Goal: Book appointment/travel/reservation

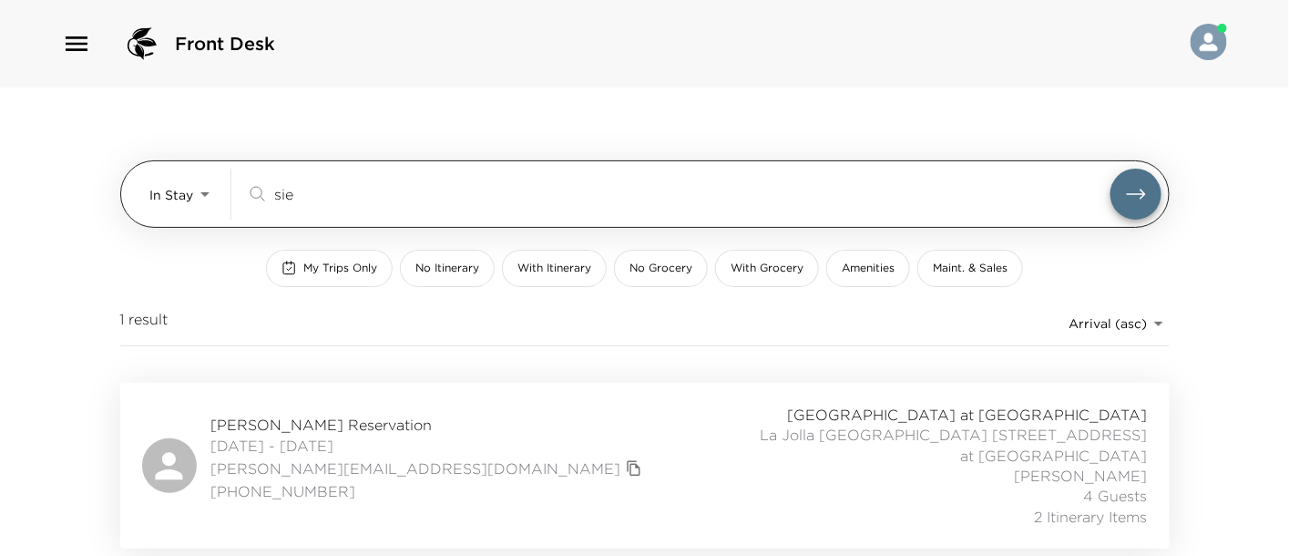
drag, startPoint x: 303, startPoint y: 198, endPoint x: 229, endPoint y: 200, distance: 73.8
click at [229, 200] on div "In Stay In-Stay sie ​" at bounding box center [655, 193] width 1011 height 51
click at [178, 207] on body "Front Desk In Stay In-Stay sie ​ My Trips Only No Itinerary With Itinerary No G…" at bounding box center [644, 278] width 1289 height 556
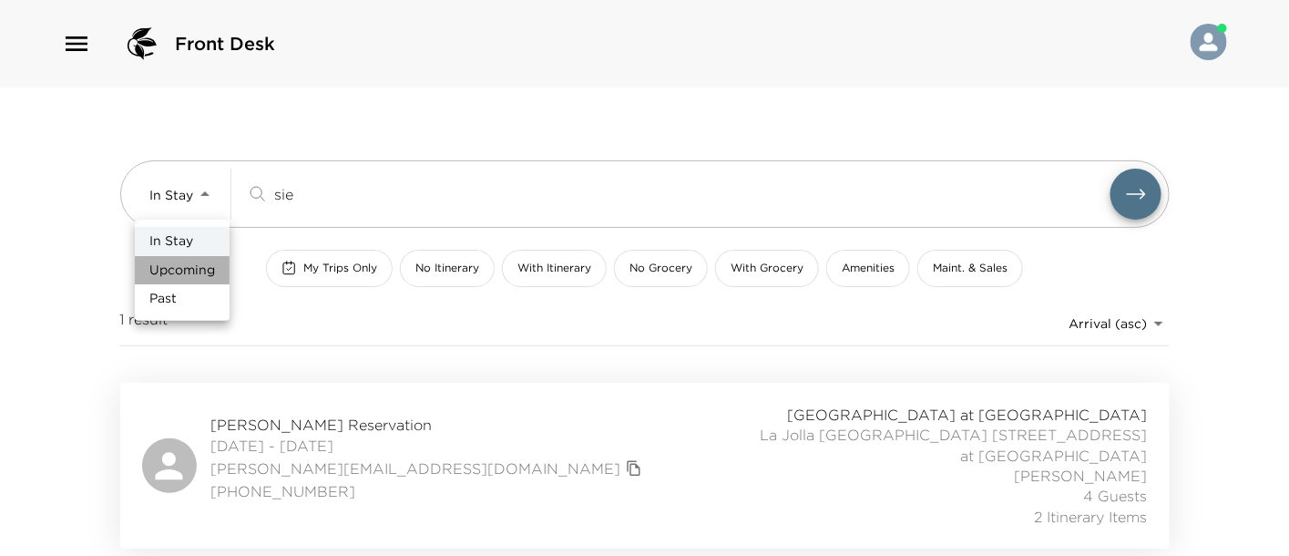
click at [184, 262] on span "Upcoming" at bounding box center [182, 270] width 66 height 18
type input "Upcoming"
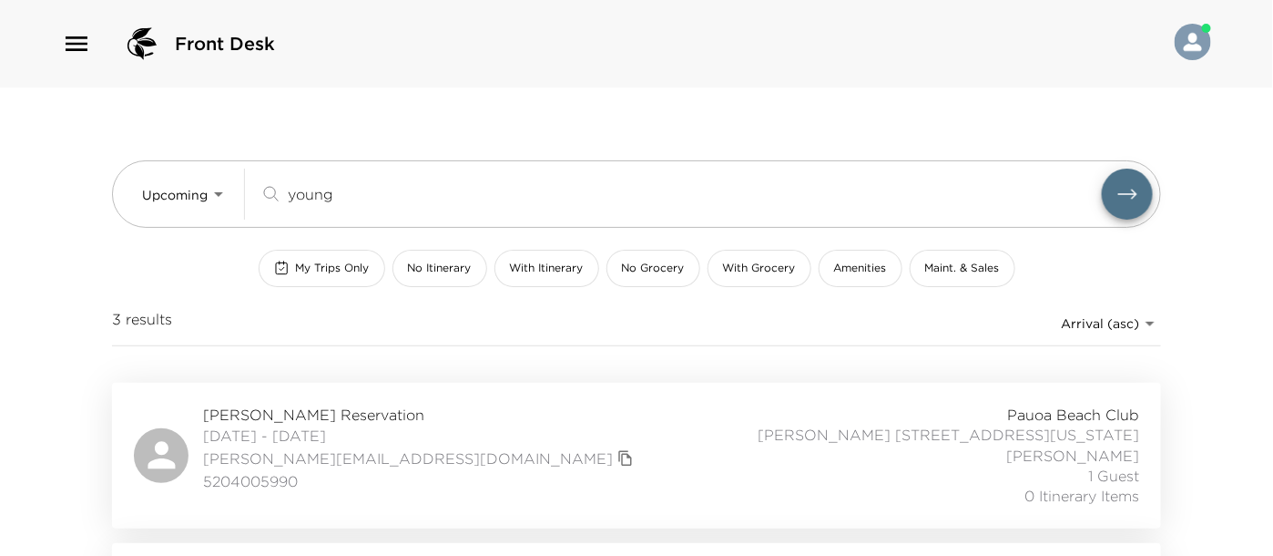
click at [454, 464] on div "Barb Young Reservation 01/18/2026 - 01/24/2026 cabay@comcast.net 5204005990 Pau…" at bounding box center [636, 455] width 1005 height 102
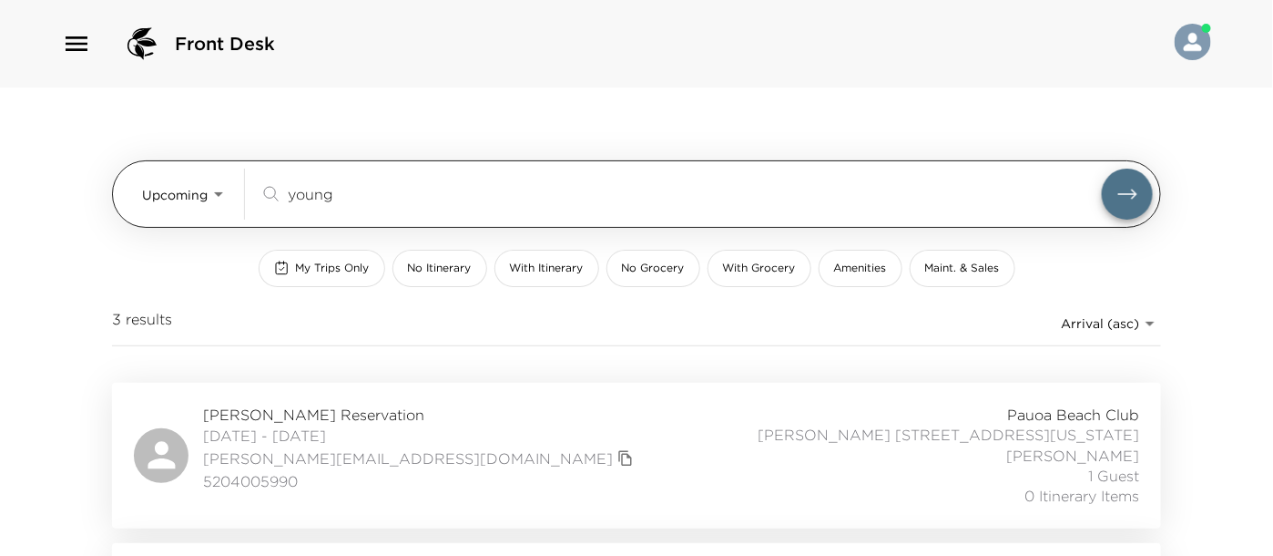
drag, startPoint x: 359, startPoint y: 196, endPoint x: 266, endPoint y: 190, distance: 93.1
click at [266, 190] on div "young ​" at bounding box center [681, 194] width 842 height 22
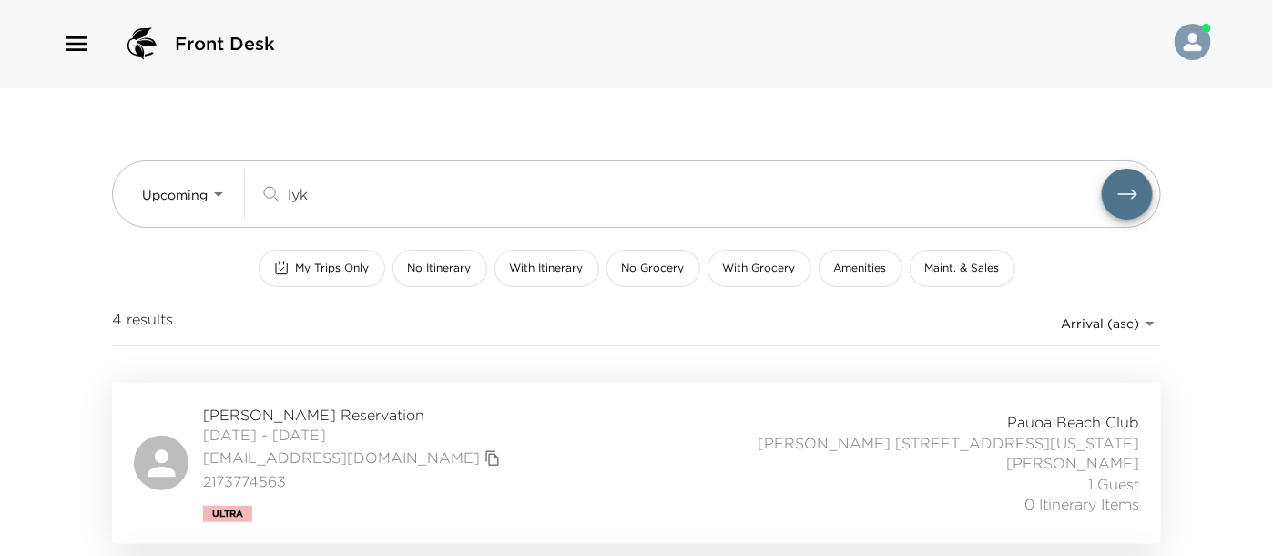
scroll to position [202, 0]
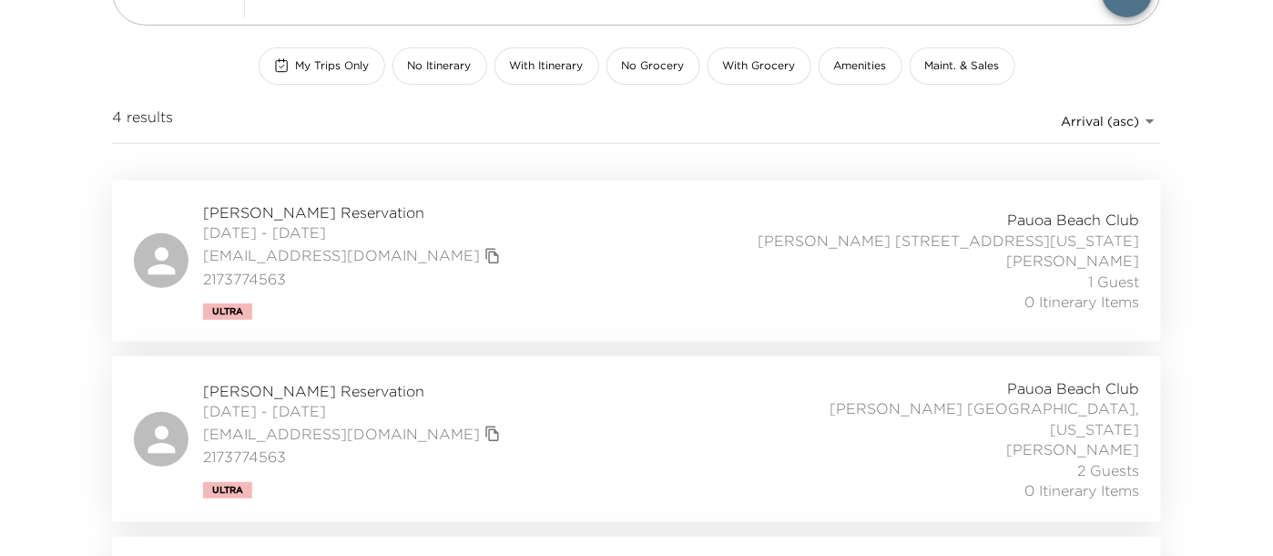
type input "lyk"
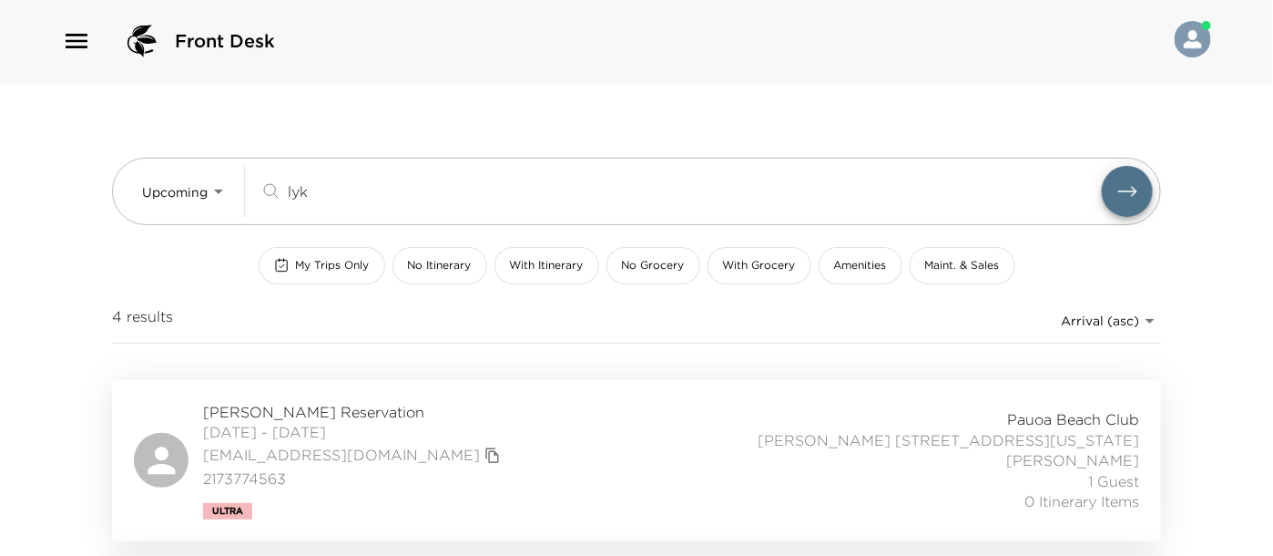
scroll to position [0, 0]
click at [517, 83] on div "Front Desk" at bounding box center [636, 43] width 1273 height 87
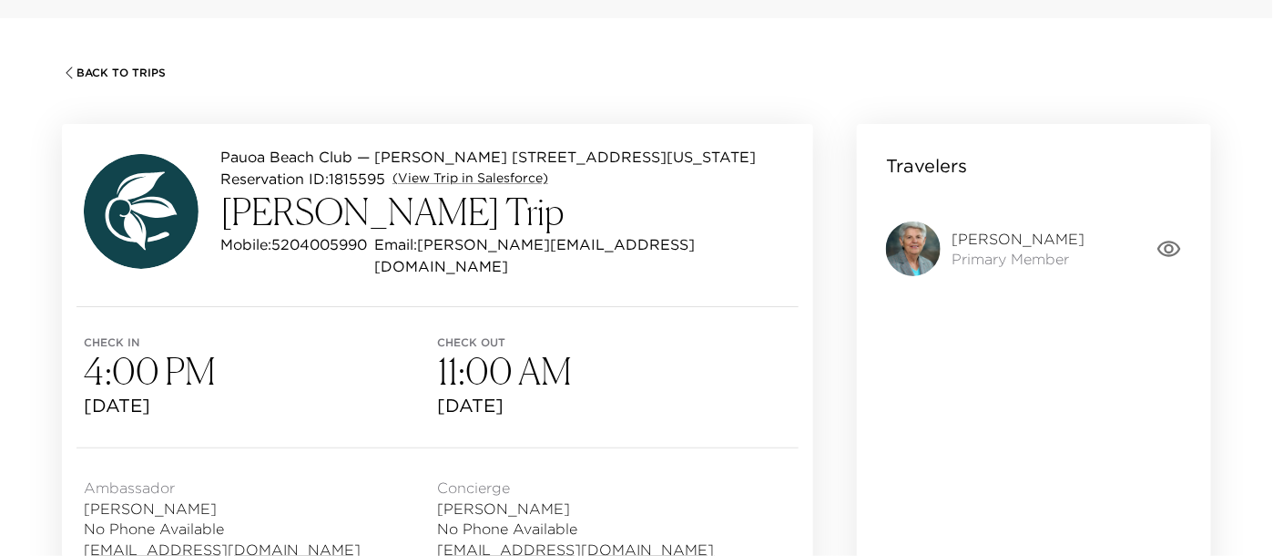
scroll to position [101, 0]
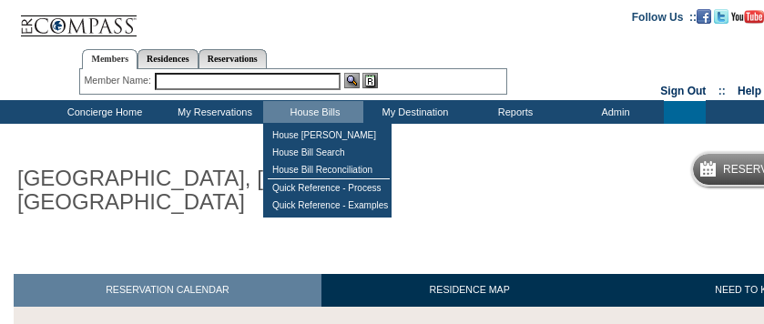
scroll to position [182, 0]
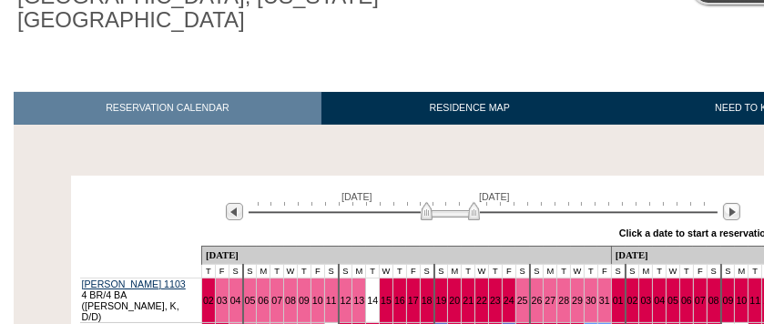
drag, startPoint x: 440, startPoint y: 218, endPoint x: 474, endPoint y: 220, distance: 34.7
click at [474, 220] on img at bounding box center [450, 211] width 59 height 18
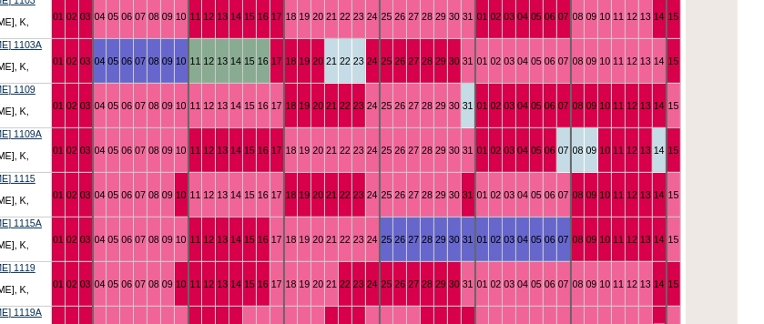
scroll to position [485, 150]
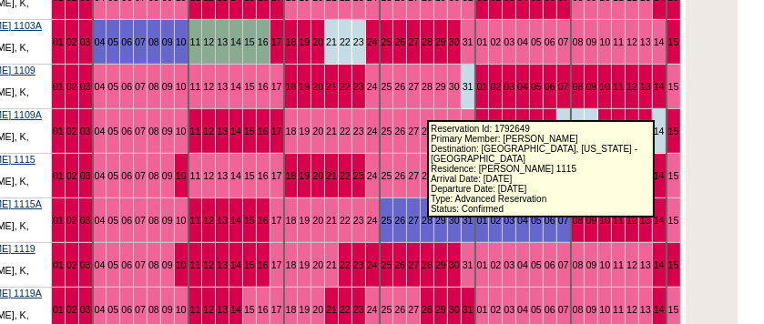
click at [463, 170] on link "31" at bounding box center [468, 175] width 11 height 11
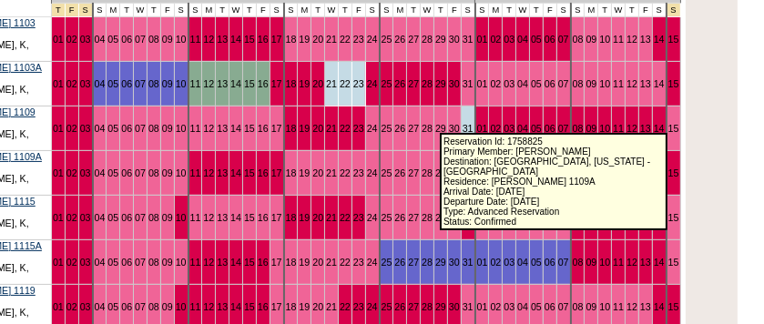
scroll to position [424, 150]
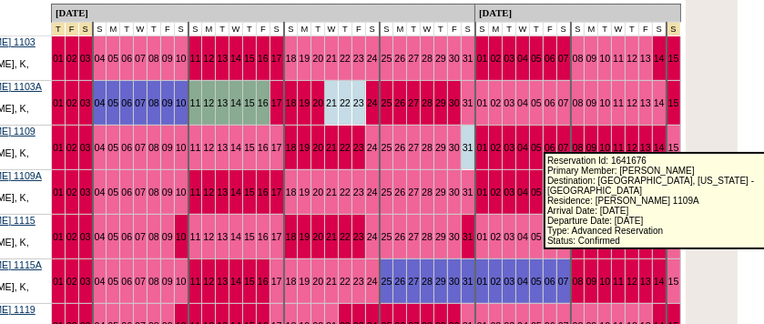
click at [599, 187] on link "10" at bounding box center [604, 192] width 11 height 11
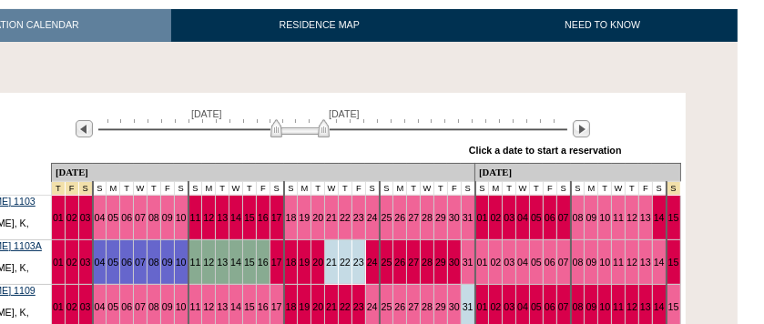
scroll to position [242, 150]
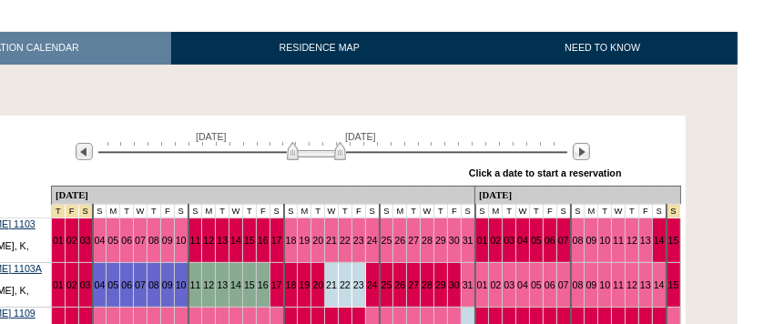
drag, startPoint x: 326, startPoint y: 148, endPoint x: 342, endPoint y: 148, distance: 16.4
click at [342, 148] on img at bounding box center [316, 151] width 59 height 18
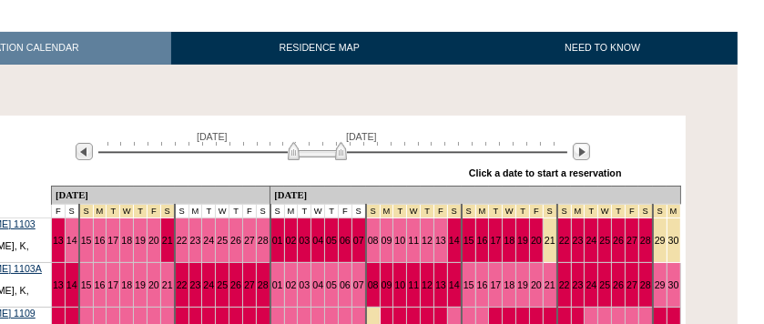
click at [342, 155] on img at bounding box center [317, 151] width 59 height 18
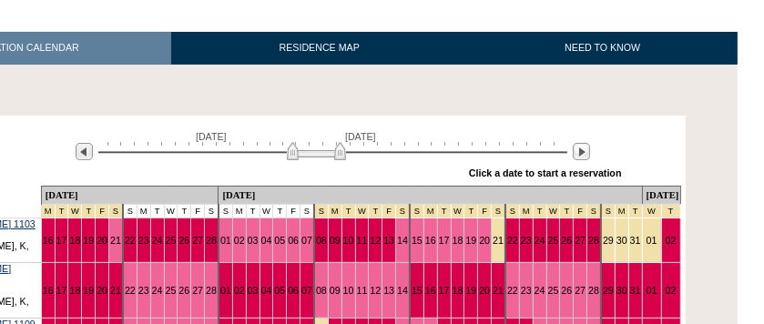
click at [295, 150] on img at bounding box center [316, 151] width 59 height 18
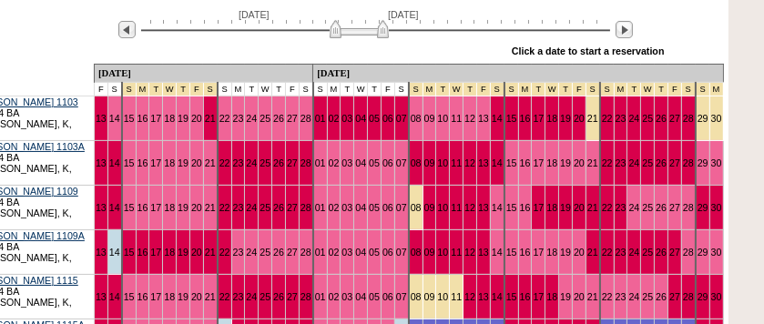
scroll to position [424, 107]
